Goal: Information Seeking & Learning: Learn about a topic

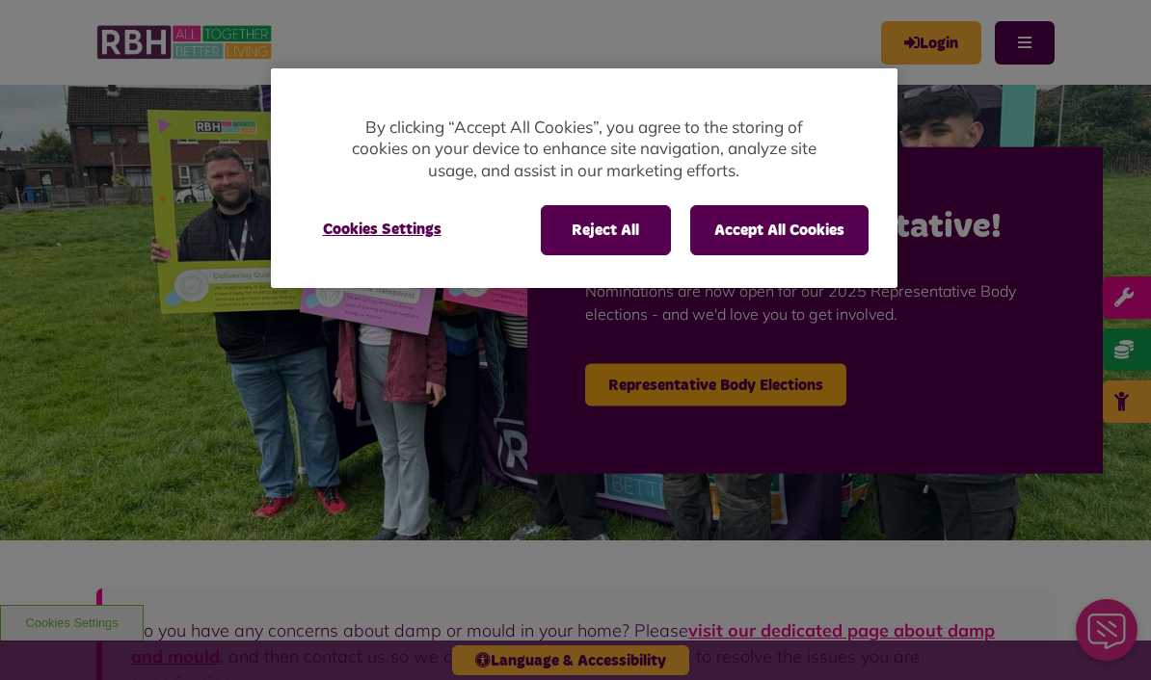
click at [775, 220] on button "Accept All Cookies" at bounding box center [779, 230] width 178 height 50
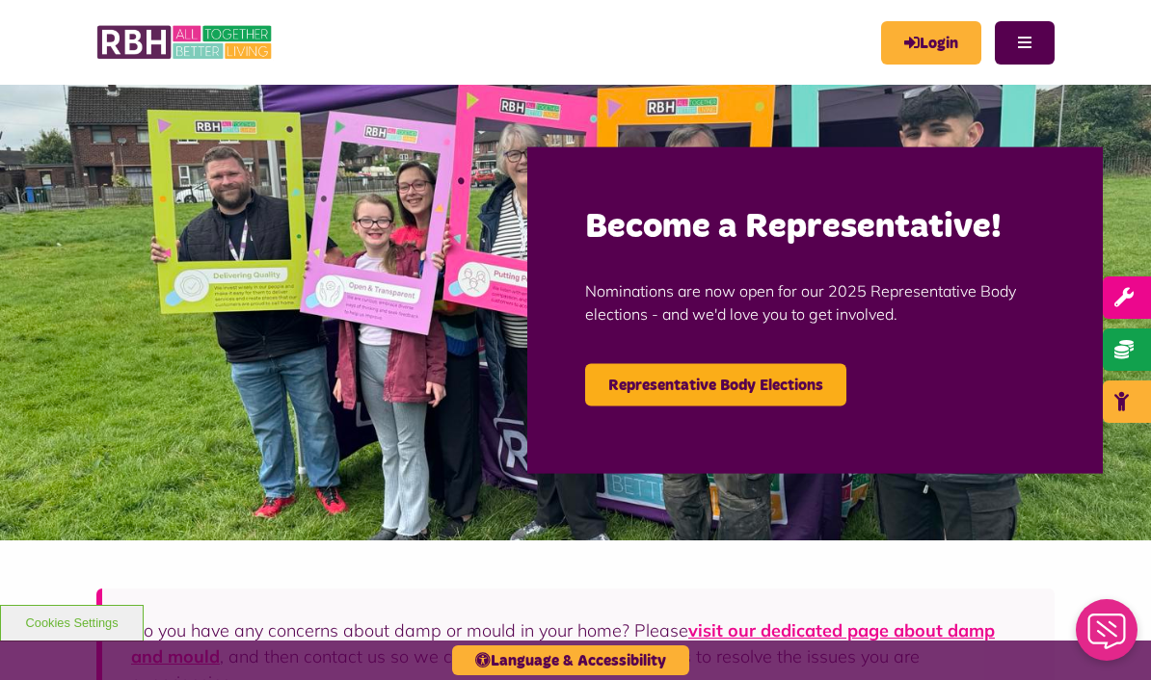
click at [1029, 55] on button "Menu" at bounding box center [1025, 42] width 60 height 43
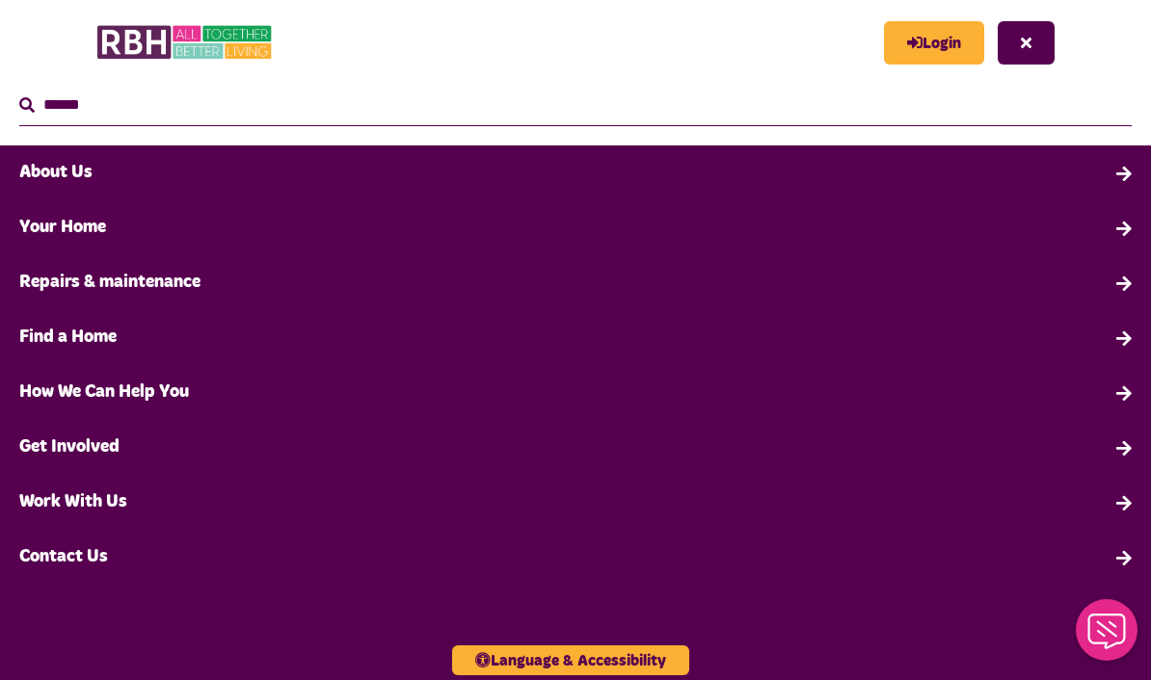
click at [1116, 168] on link "About Us" at bounding box center [575, 173] width 1151 height 55
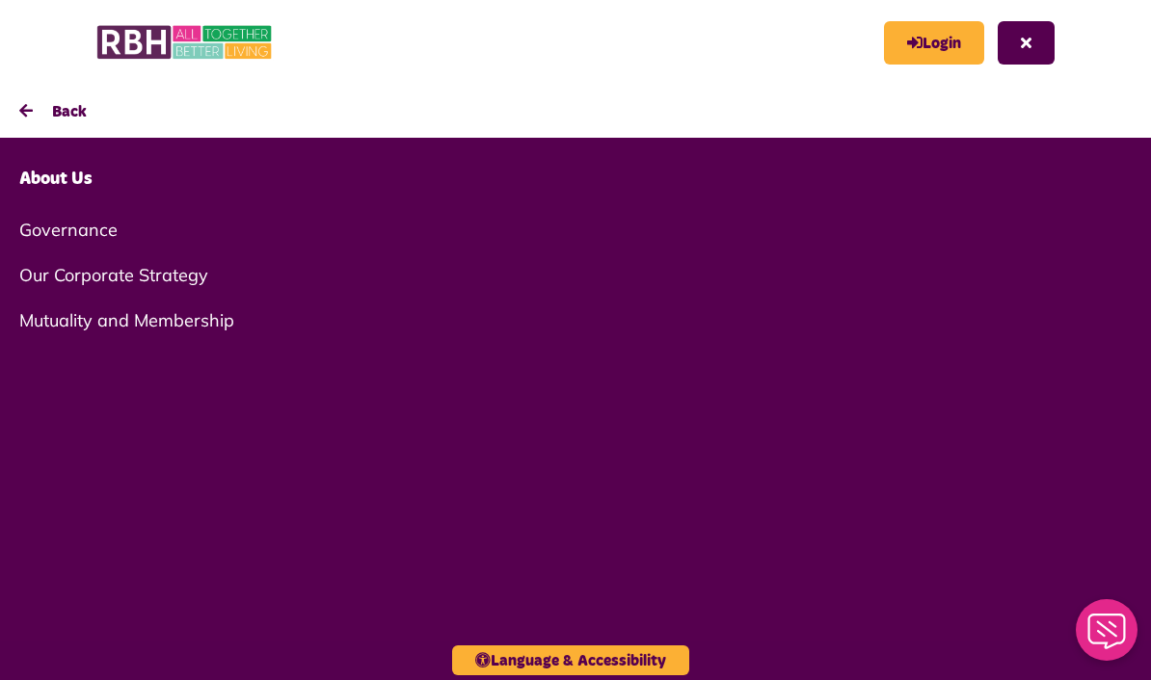
click at [45, 234] on link "Governance" at bounding box center [575, 229] width 1151 height 45
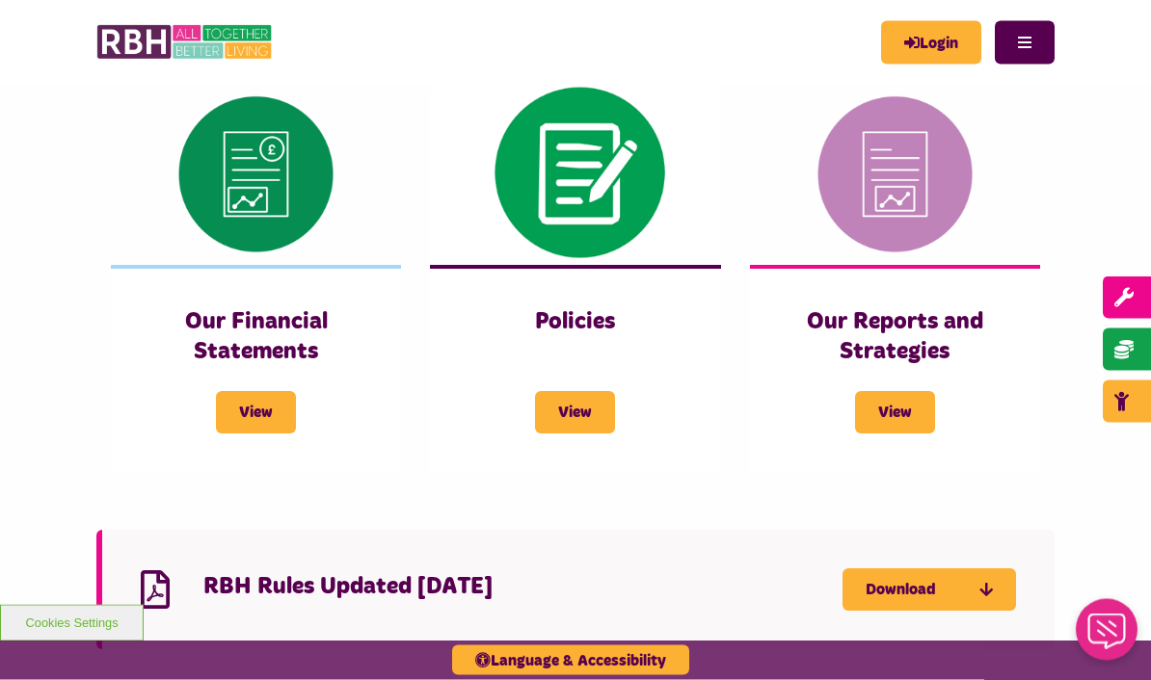
scroll to position [1163, 0]
click at [262, 402] on span "View" at bounding box center [256, 412] width 80 height 42
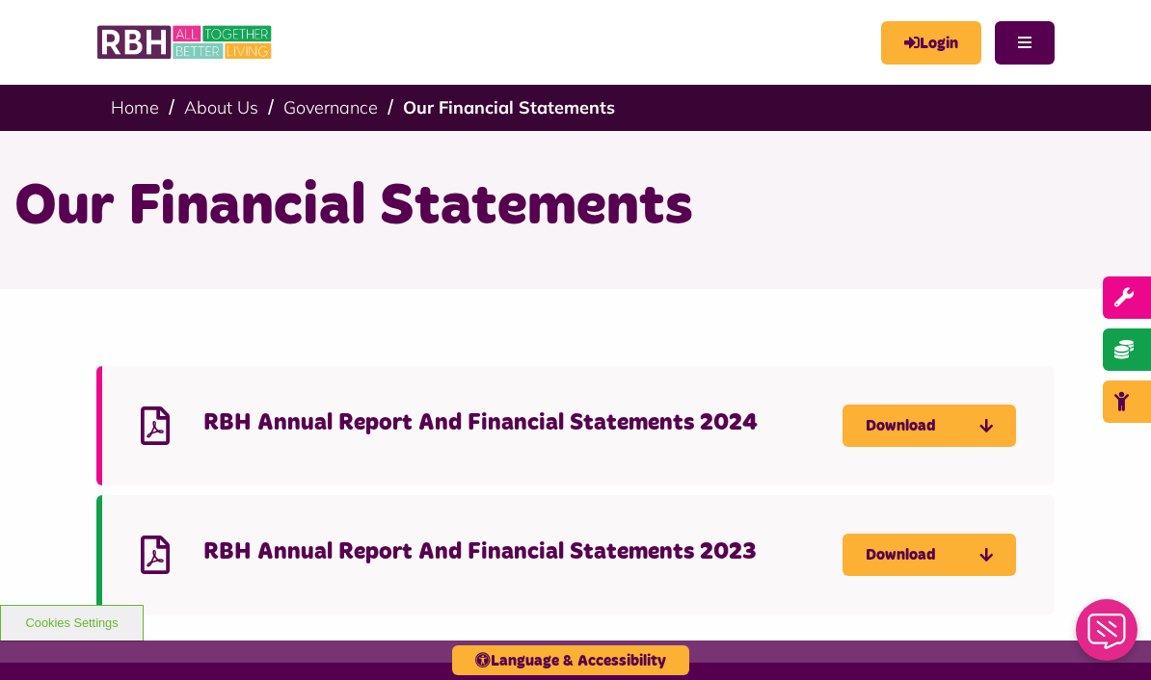
click at [934, 431] on link "Download" at bounding box center [928, 426] width 173 height 42
